Goal: Find specific page/section: Find specific page/section

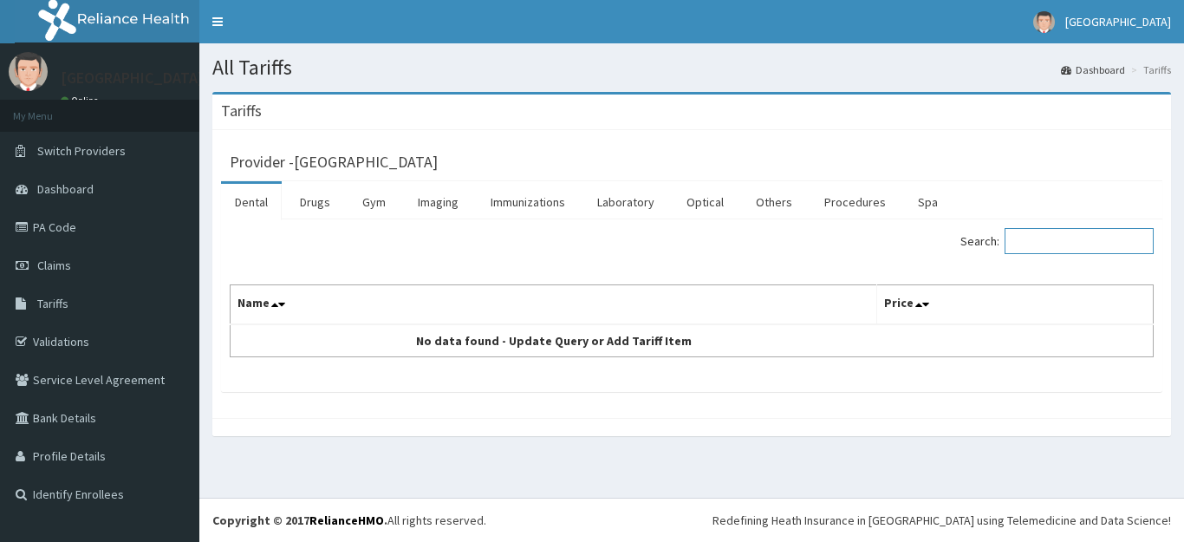
click at [1073, 237] on input "Search:" at bounding box center [1079, 241] width 149 height 26
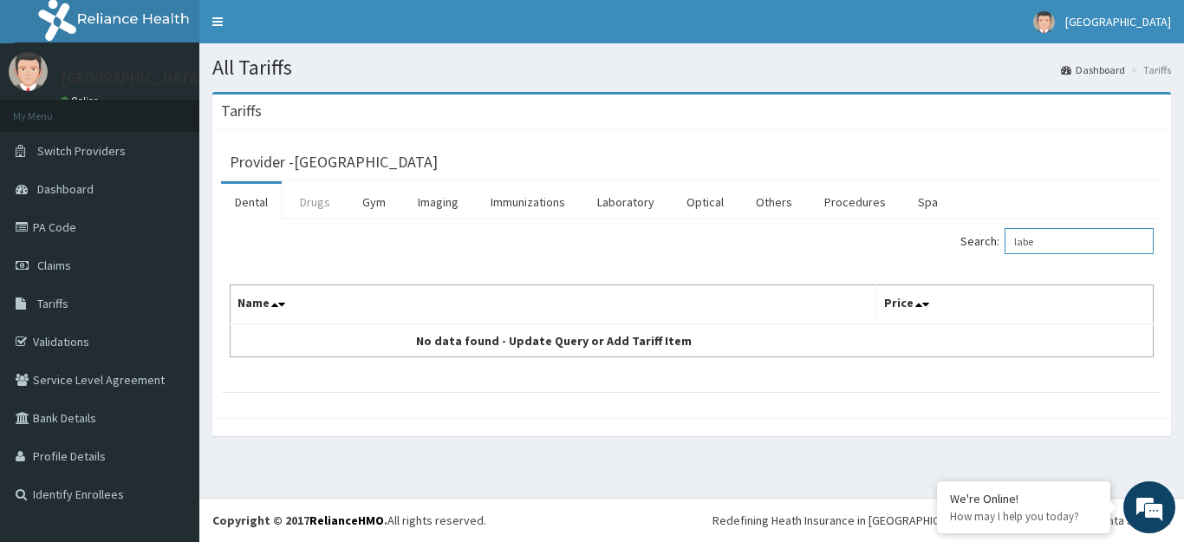
type input "labe"
click at [310, 199] on link "Drugs" at bounding box center [315, 202] width 58 height 36
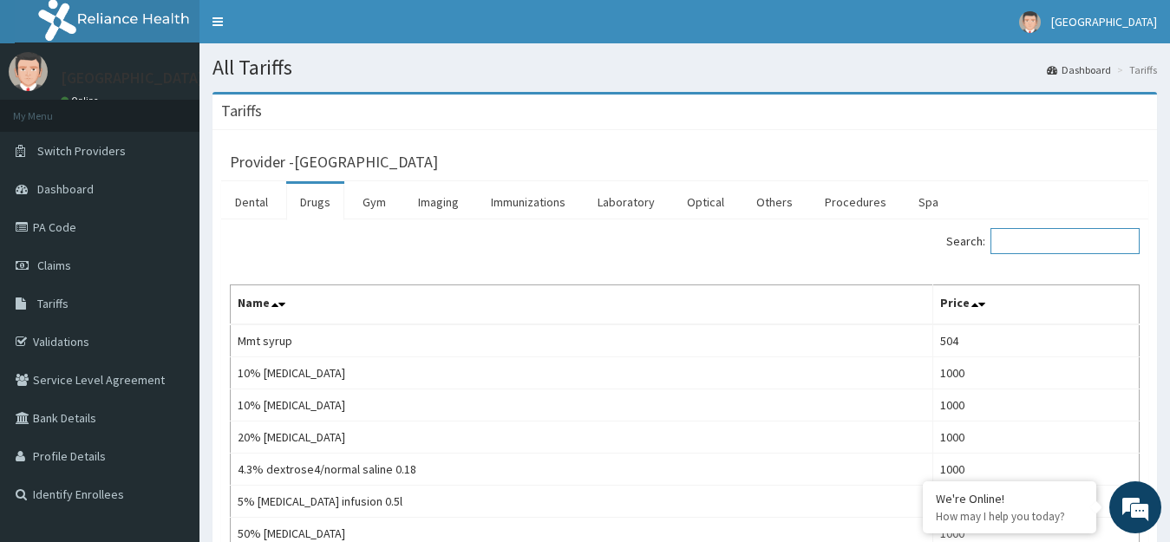
click at [1087, 240] on input "Search:" at bounding box center [1064, 241] width 149 height 26
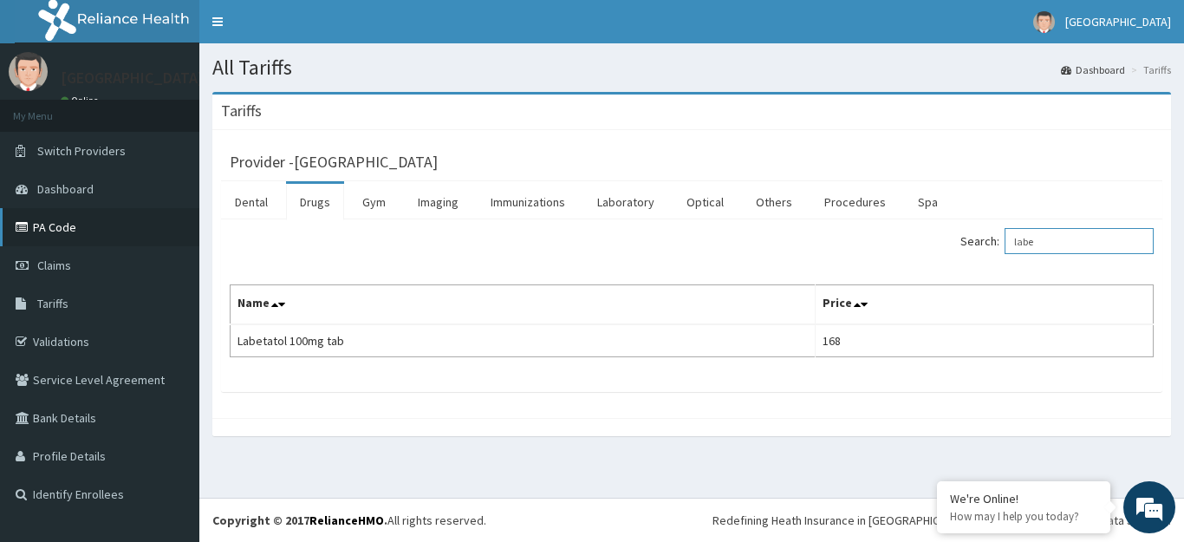
type input "labe"
click at [72, 221] on link "PA Code" at bounding box center [99, 227] width 199 height 38
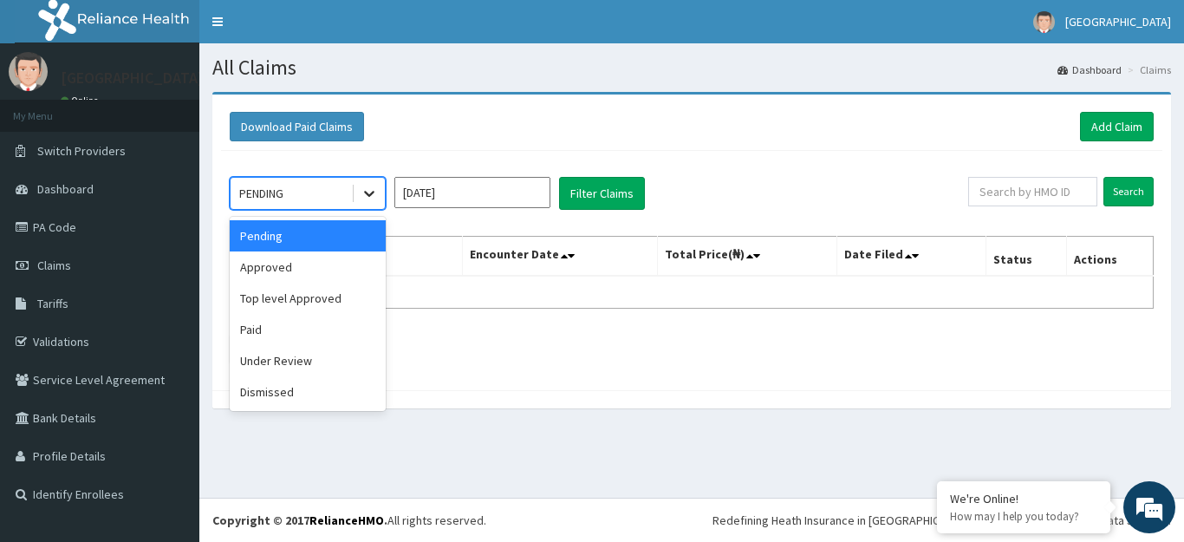
click at [369, 193] on icon at bounding box center [369, 193] width 17 height 17
click at [310, 264] on div "Approved" at bounding box center [308, 266] width 156 height 31
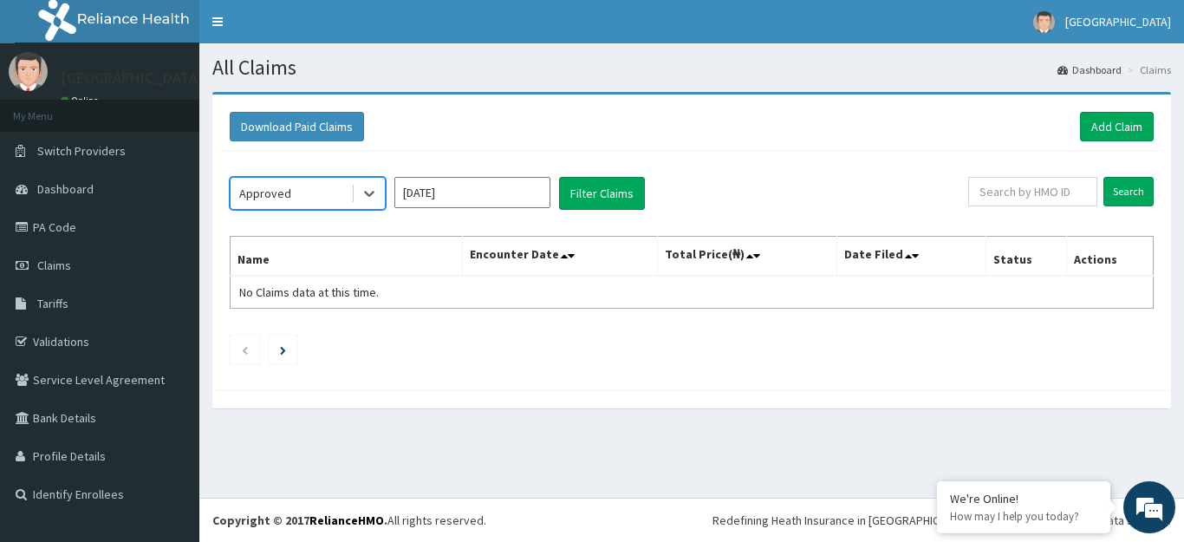
click at [488, 181] on input "[DATE]" at bounding box center [473, 192] width 156 height 31
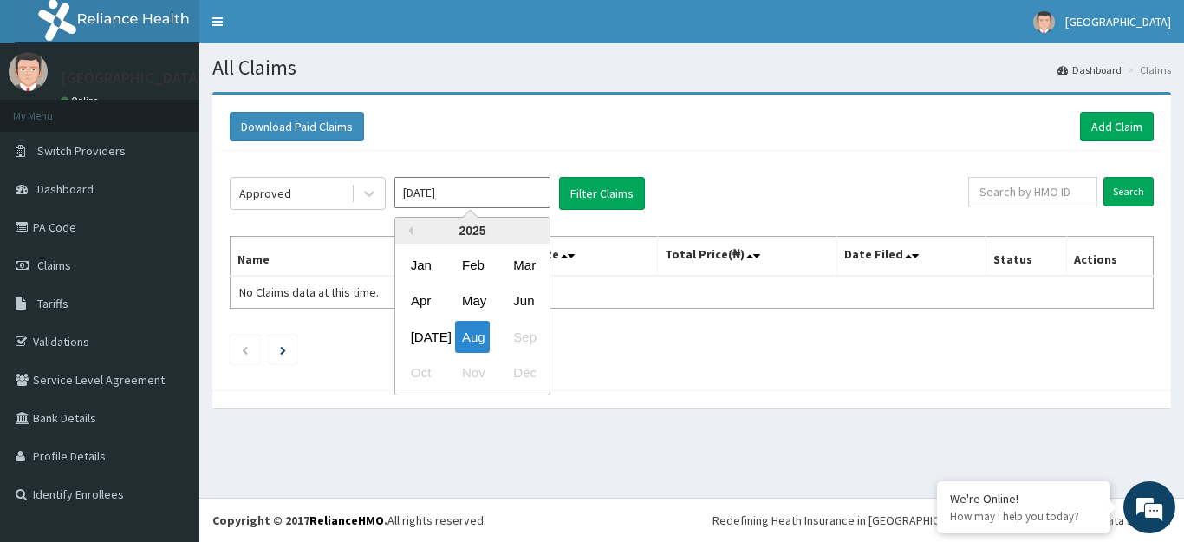
drag, startPoint x: 418, startPoint y: 337, endPoint x: 477, endPoint y: 324, distance: 60.4
click at [420, 337] on div "[DATE]" at bounding box center [421, 337] width 35 height 32
type input "[DATE]"
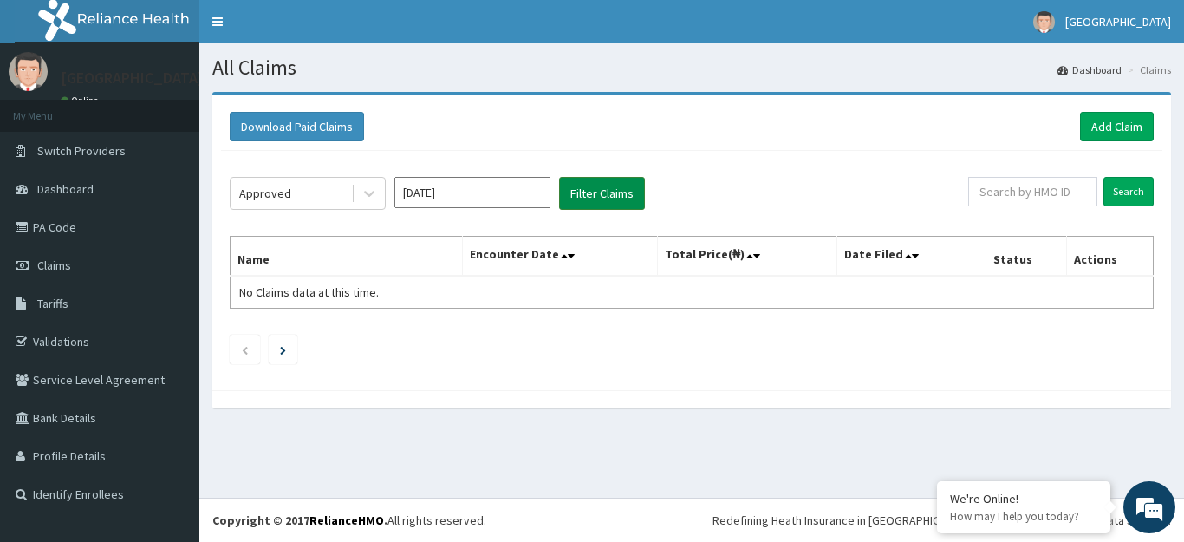
click at [610, 190] on button "Filter Claims" at bounding box center [602, 193] width 86 height 33
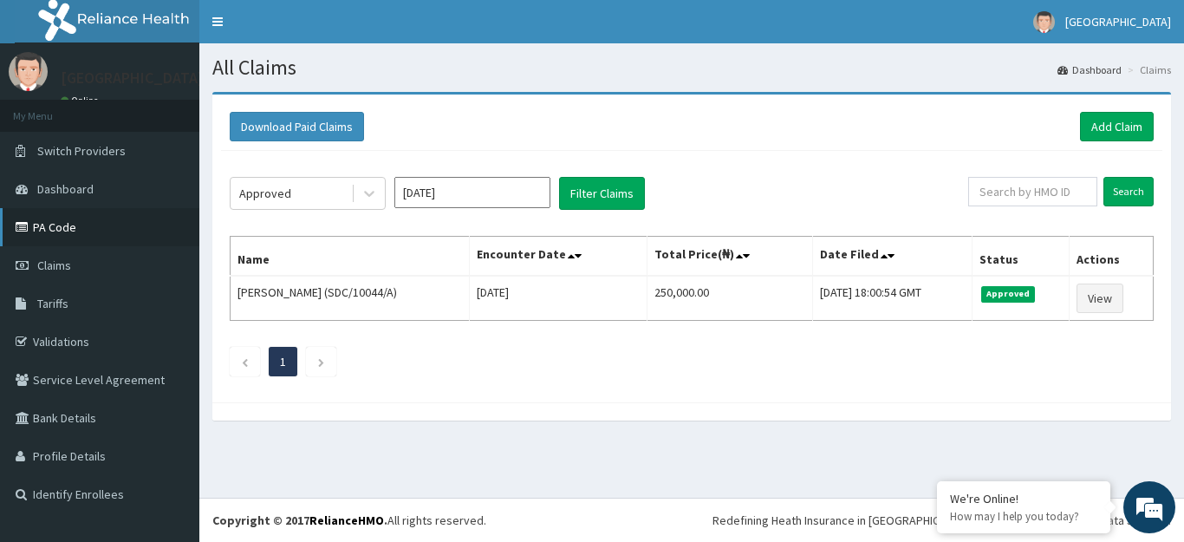
click at [58, 223] on link "PA Code" at bounding box center [99, 227] width 199 height 38
